Goal: Contribute content

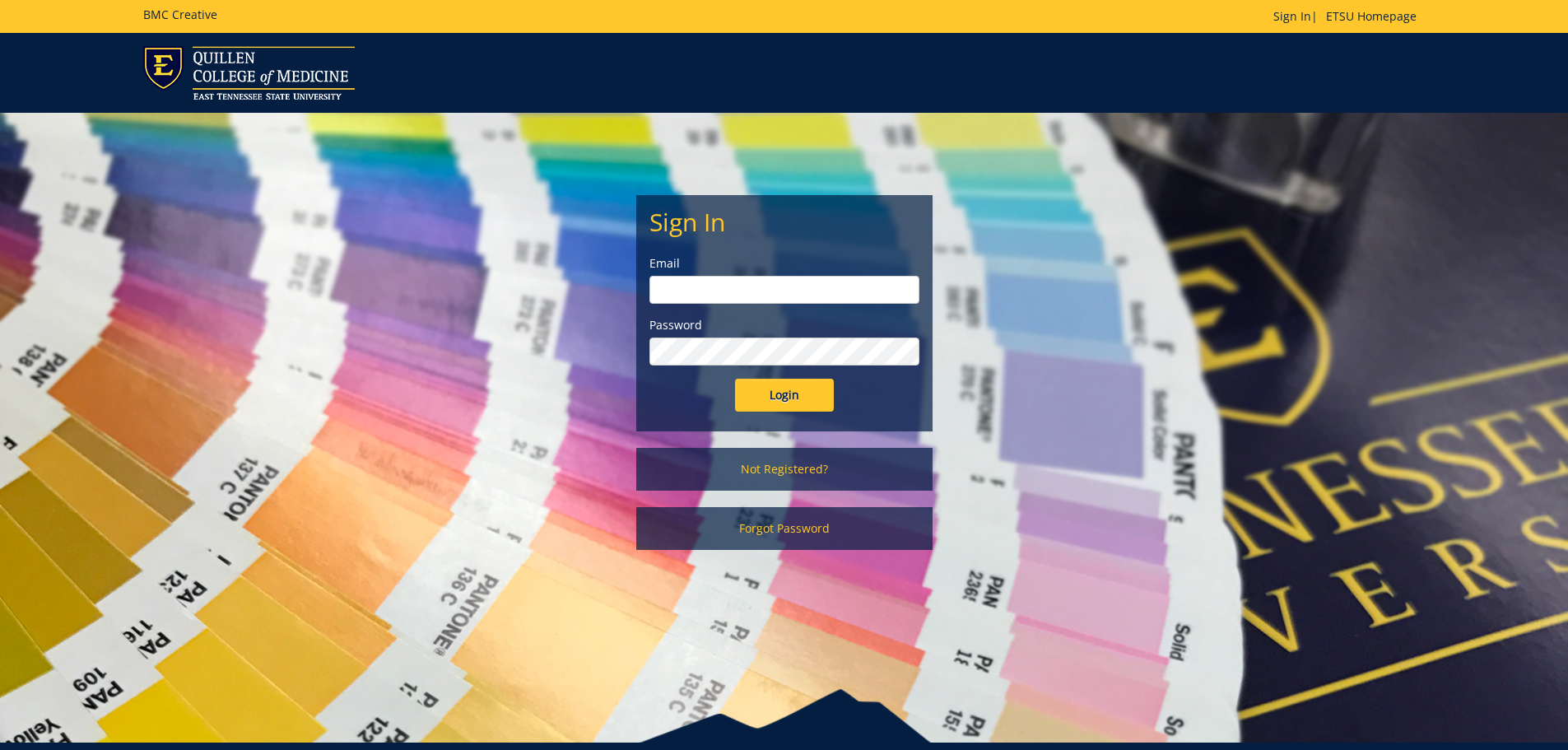
type input "[EMAIL_ADDRESS][DOMAIN_NAME]"
click at [765, 391] on input "Login" at bounding box center [784, 394] width 98 height 33
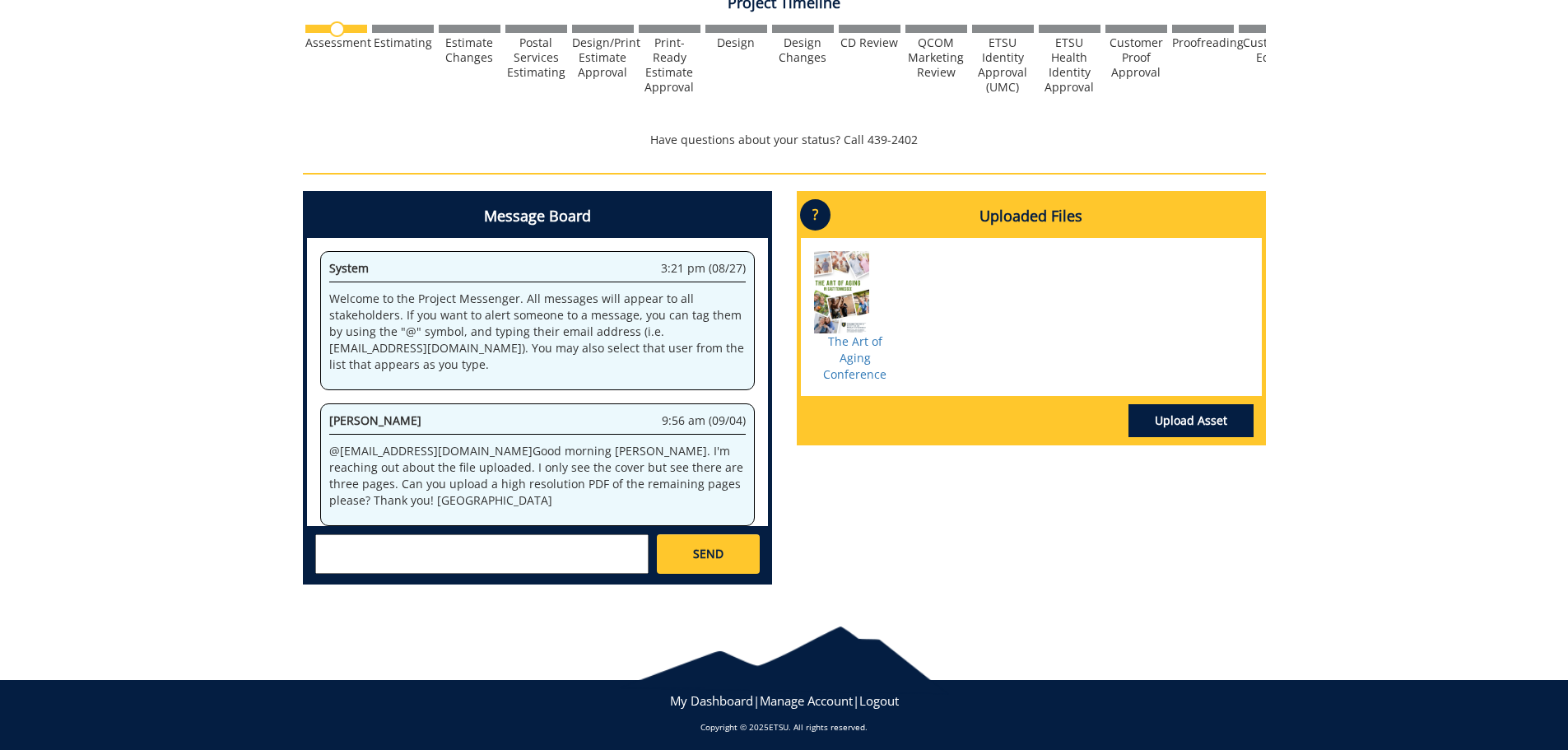
scroll to position [578, 0]
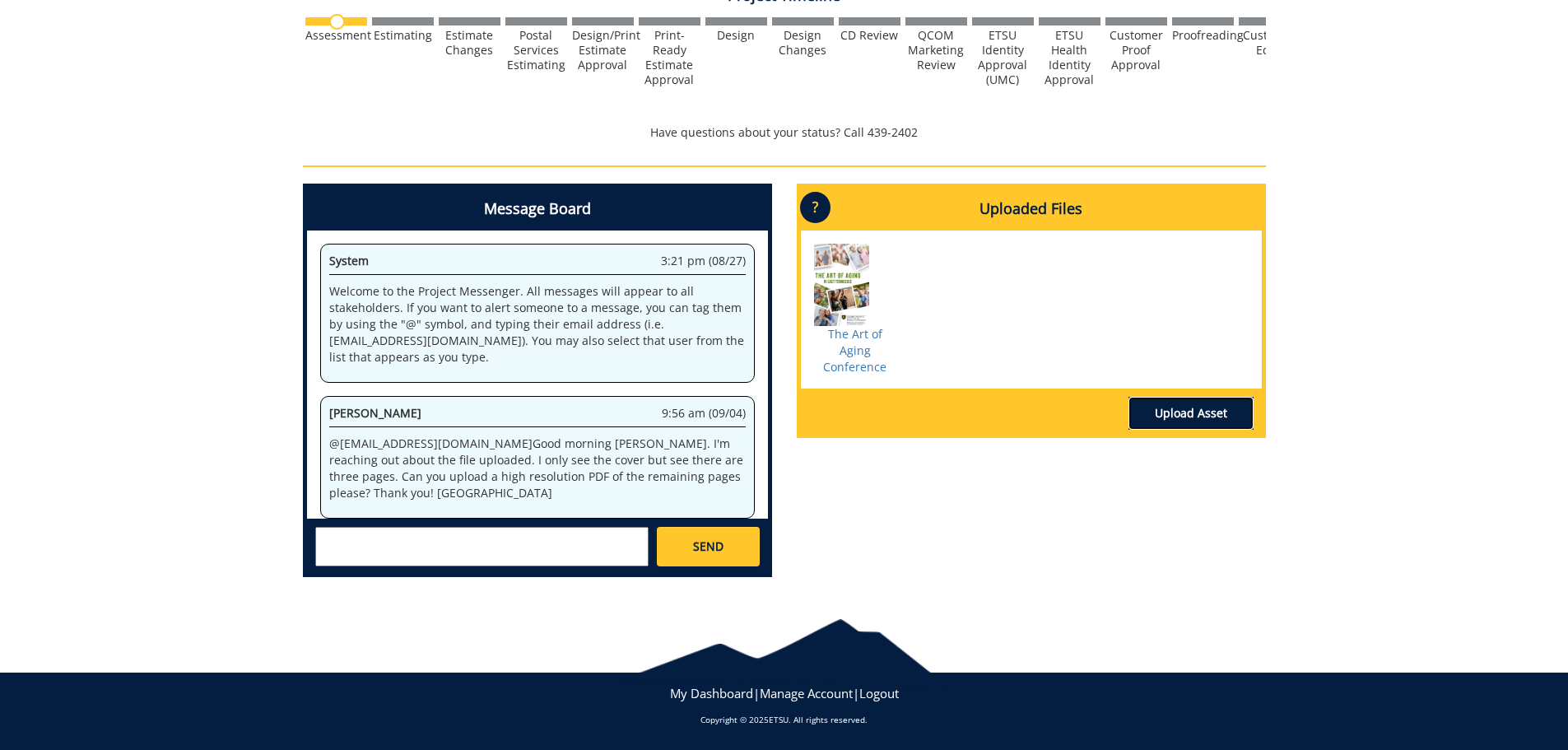
click at [1202, 406] on link "Upload Asset" at bounding box center [1191, 412] width 125 height 33
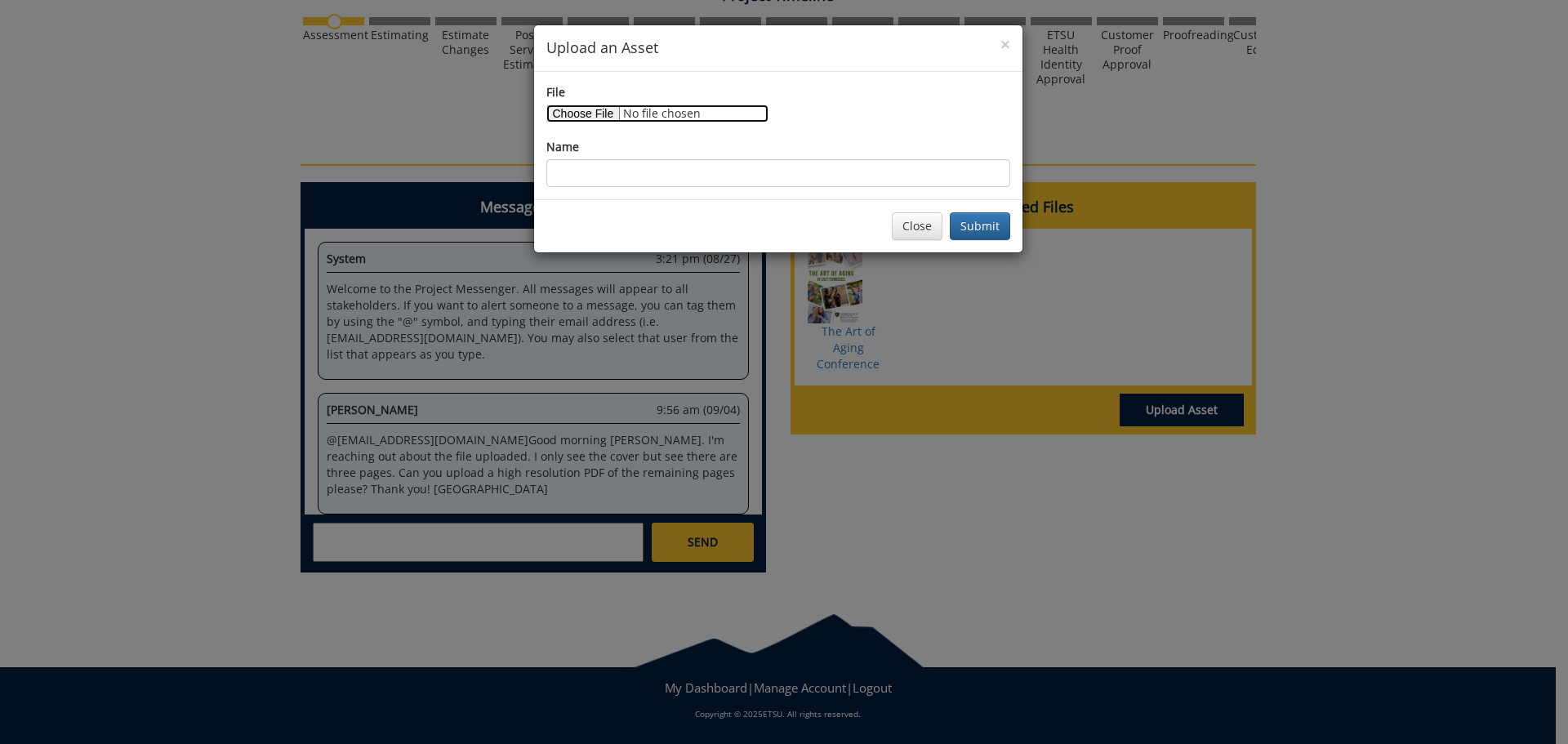
click at [598, 113] on input "File" at bounding box center [656, 113] width 222 height 18
type input "C:\fakepath\The 2025 The Art of Aging in [US_STATE] Conference Tentative Schedu…"
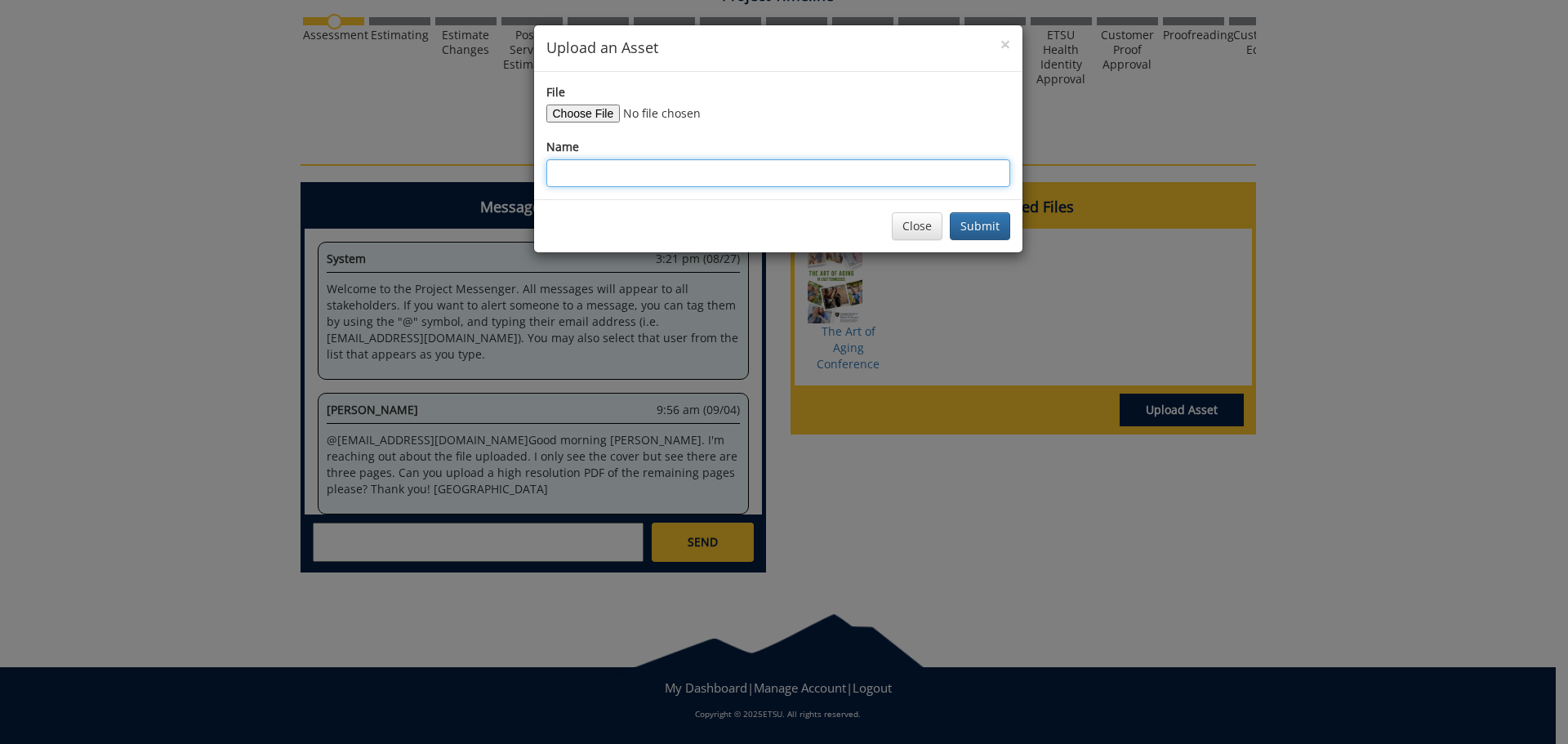
click at [652, 177] on input "Name" at bounding box center [778, 173] width 464 height 28
type input "The Art of Aging"
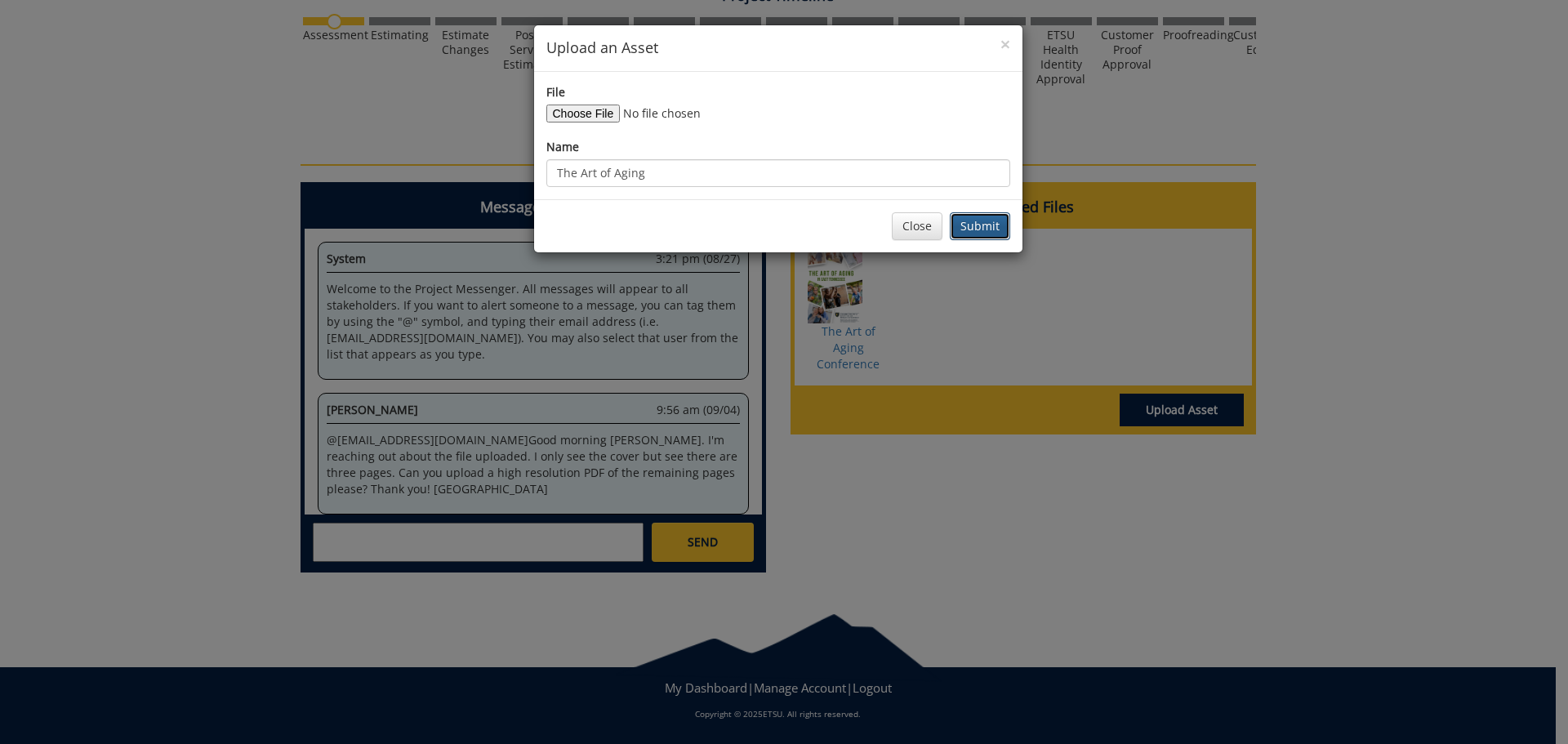
click at [968, 230] on button "Submit" at bounding box center [980, 226] width 60 height 28
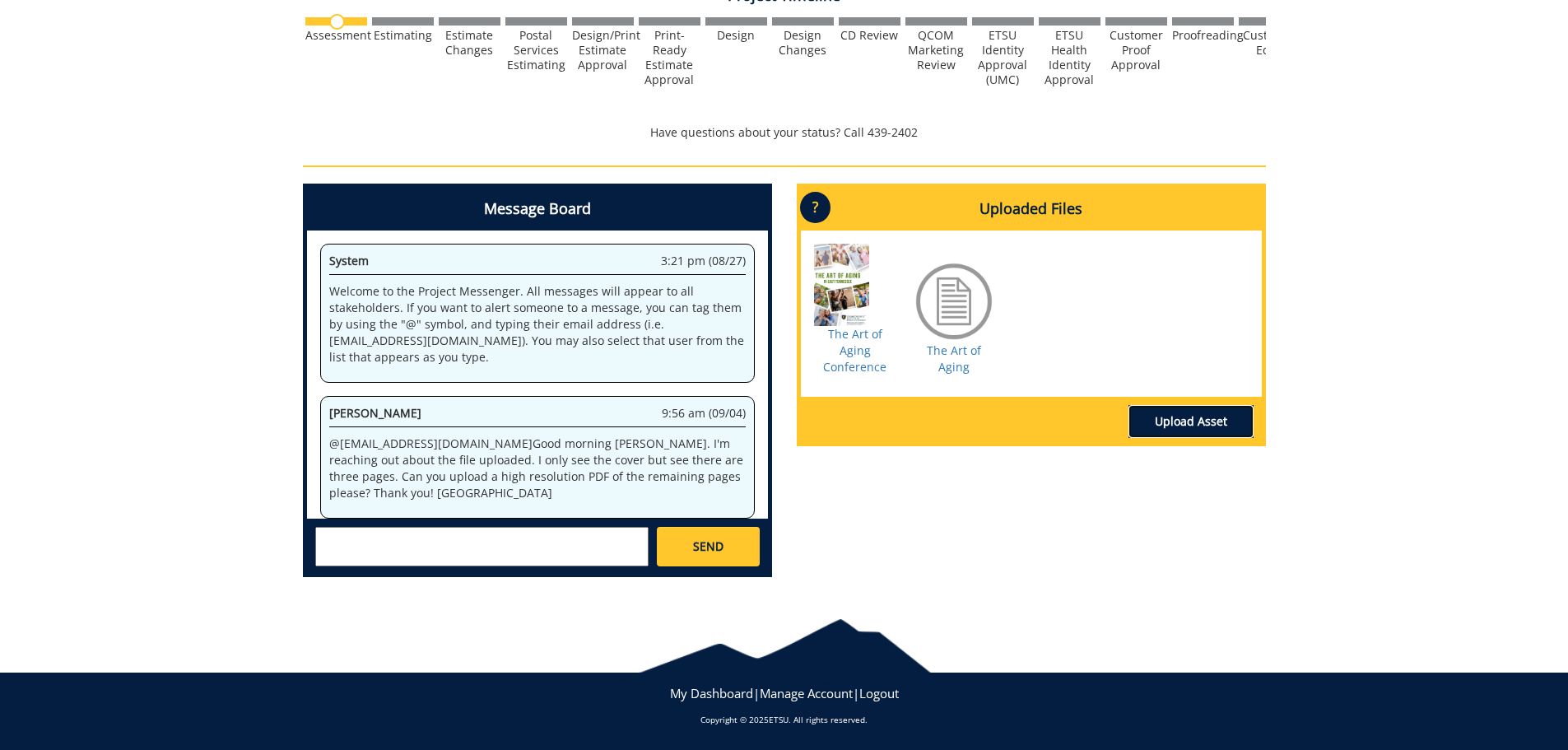
click at [1169, 422] on link "Upload Asset" at bounding box center [1191, 421] width 125 height 33
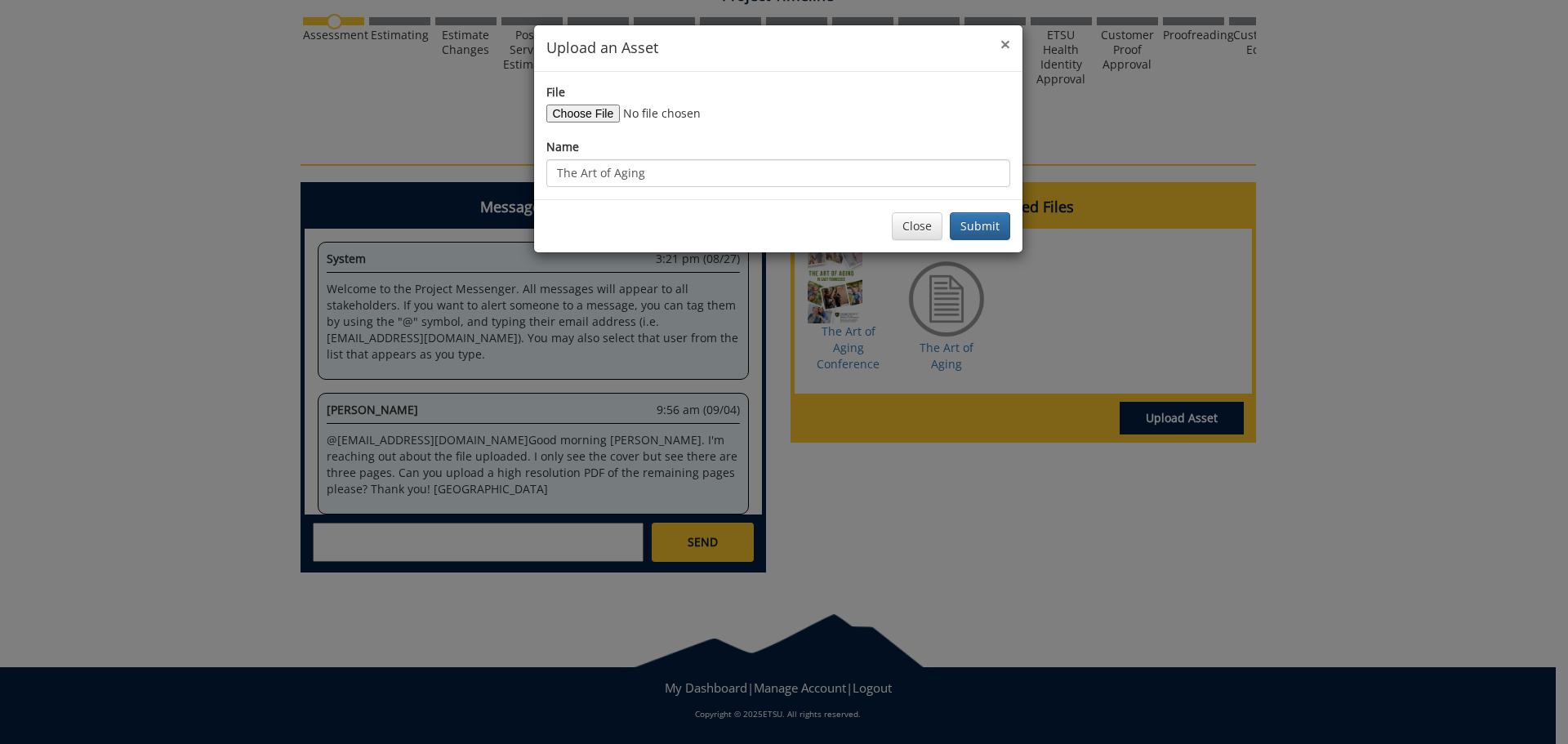
click at [1006, 40] on span "×" at bounding box center [1005, 43] width 10 height 23
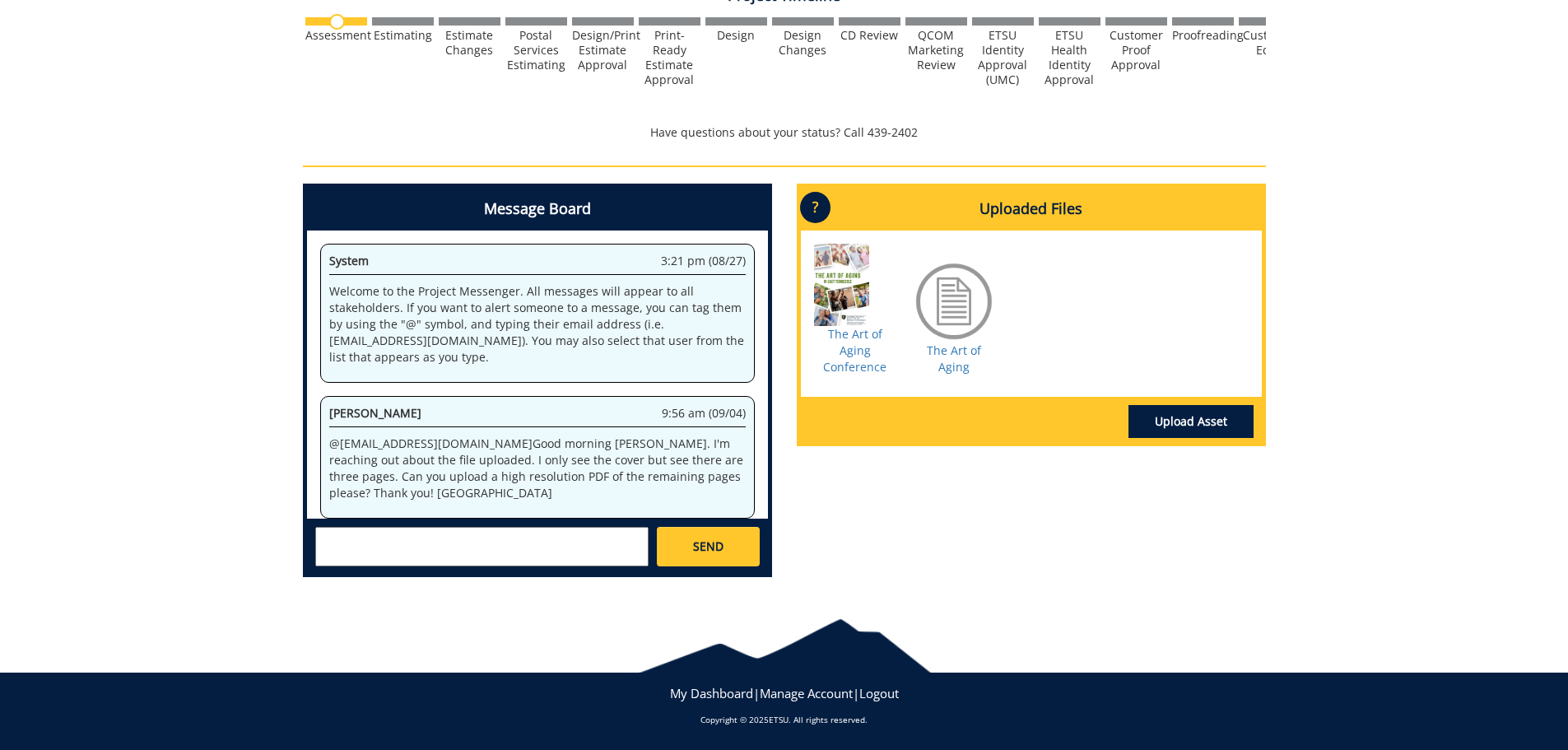
click at [577, 547] on textarea at bounding box center [482, 546] width 334 height 40
type textarea "Let me know if you need anything else, and thank you!"
click at [727, 560] on link "SEND" at bounding box center [707, 546] width 102 height 40
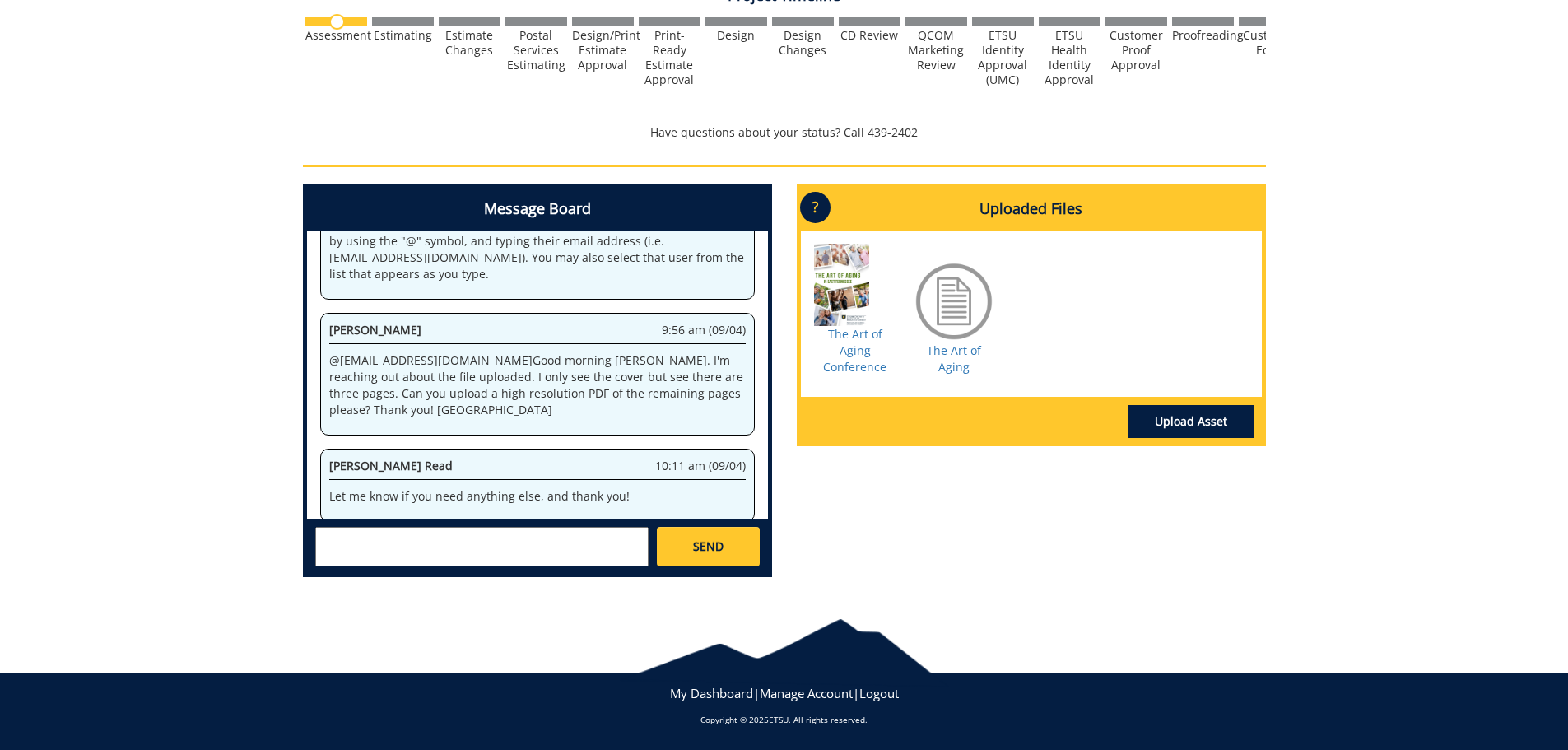
click at [851, 279] on div at bounding box center [855, 284] width 82 height 82
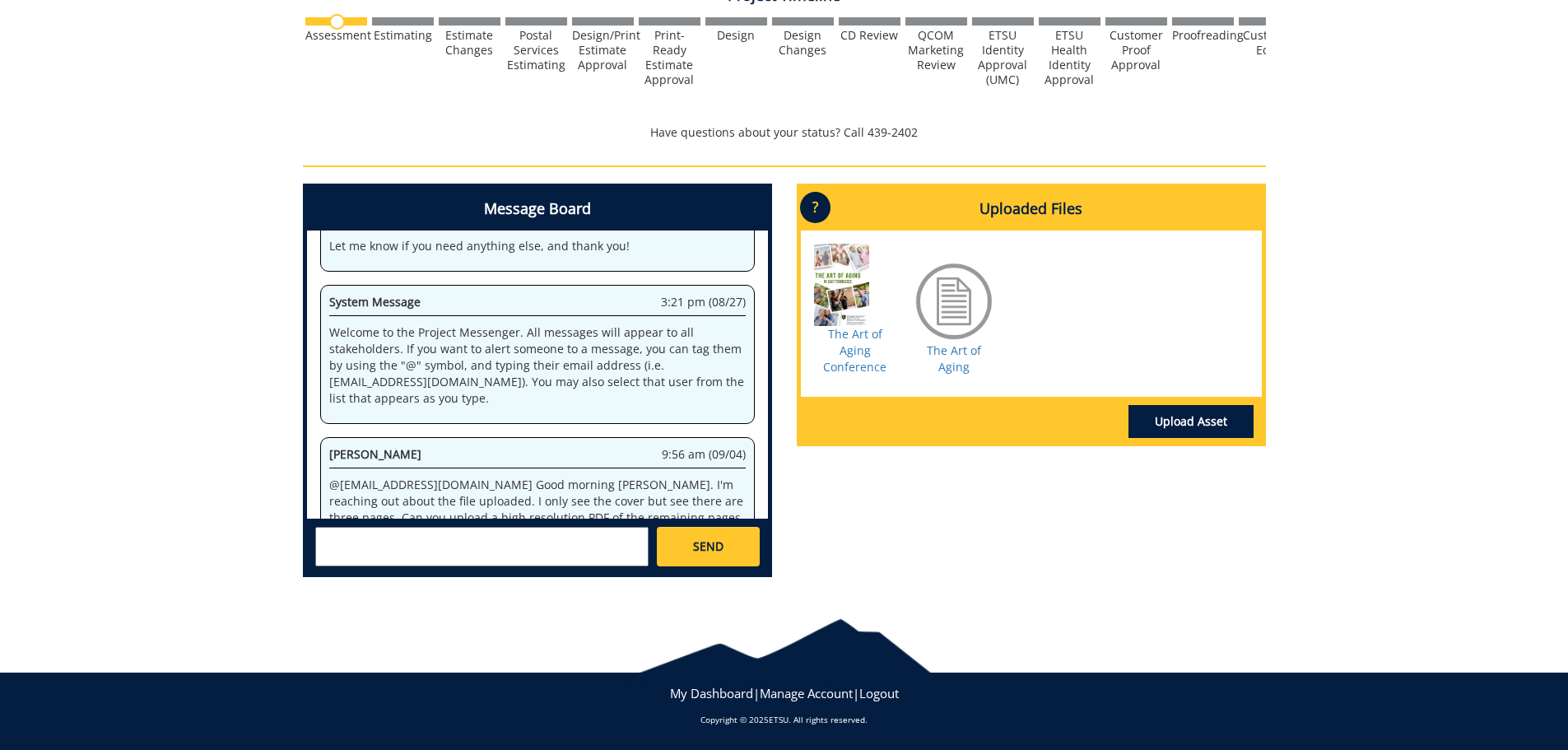
scroll to position [2271, 0]
